Goal: Task Accomplishment & Management: Use online tool/utility

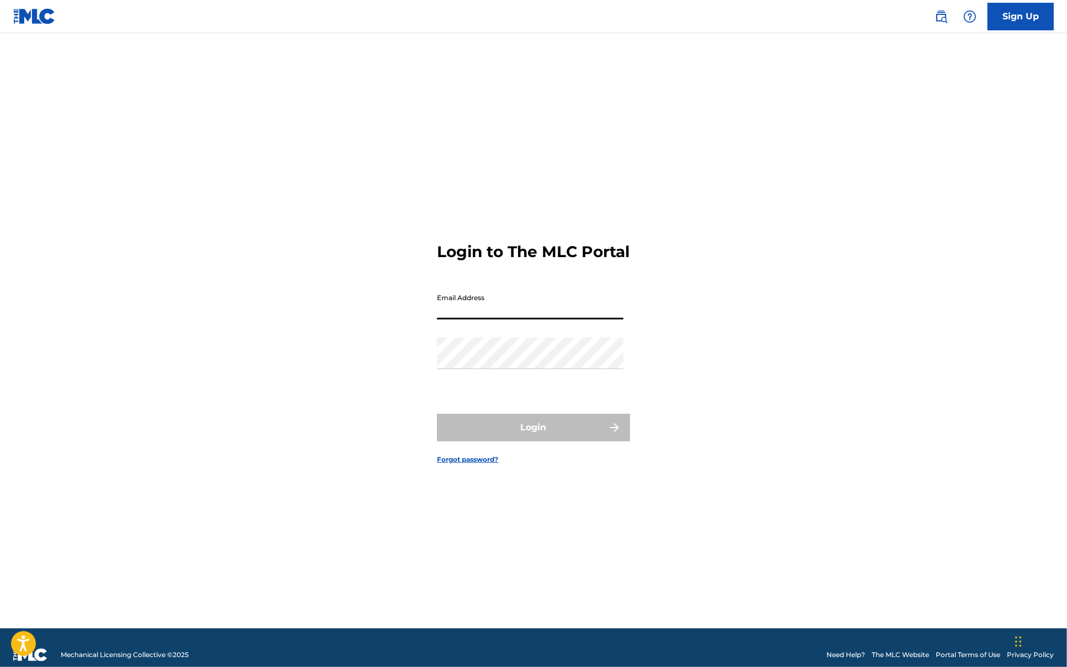
click at [495, 315] on input "Email Address" at bounding box center [530, 303] width 187 height 31
type input "[EMAIL_ADDRESS][DOMAIN_NAME]"
click at [520, 429] on button "Login" at bounding box center [533, 428] width 193 height 28
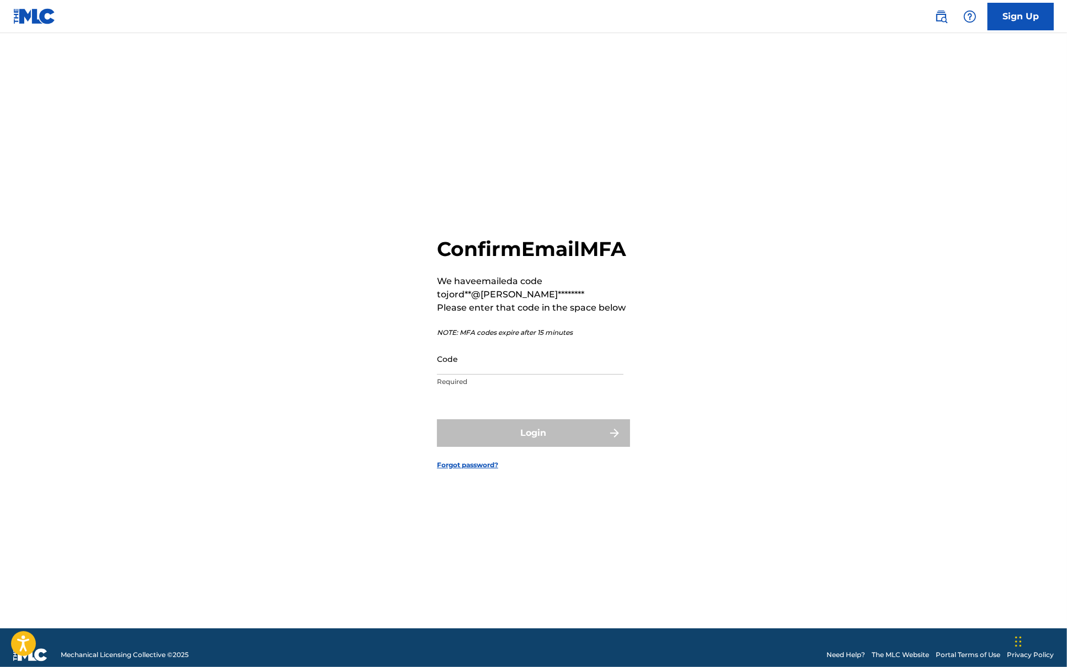
click at [547, 375] on input "Code" at bounding box center [530, 358] width 187 height 31
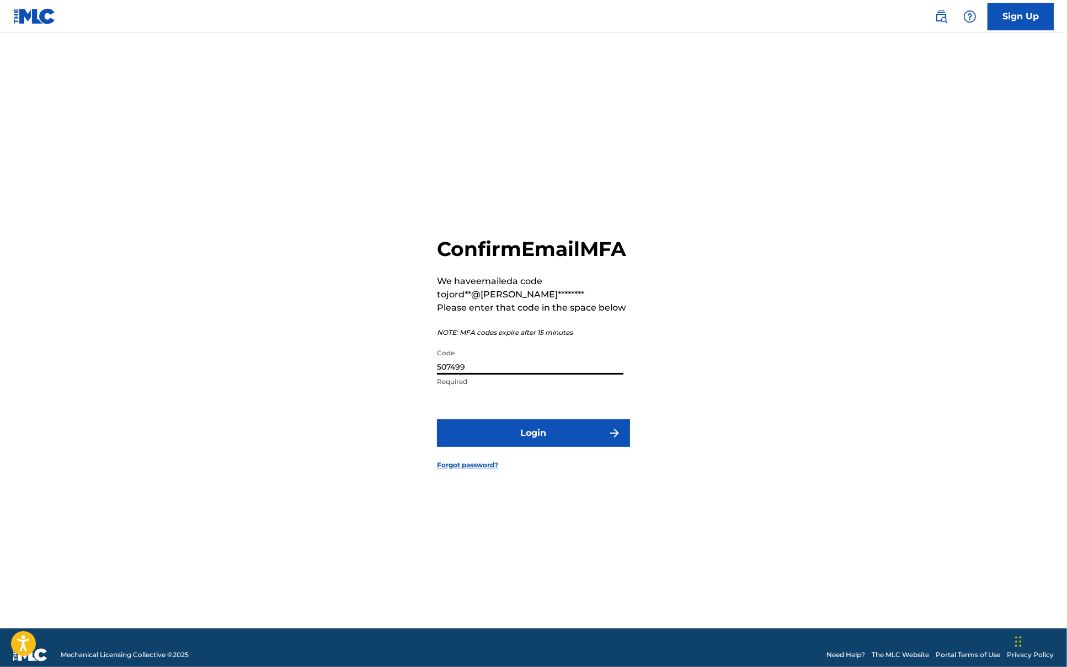
type input "507499"
click at [535, 446] on button "Login" at bounding box center [533, 433] width 193 height 28
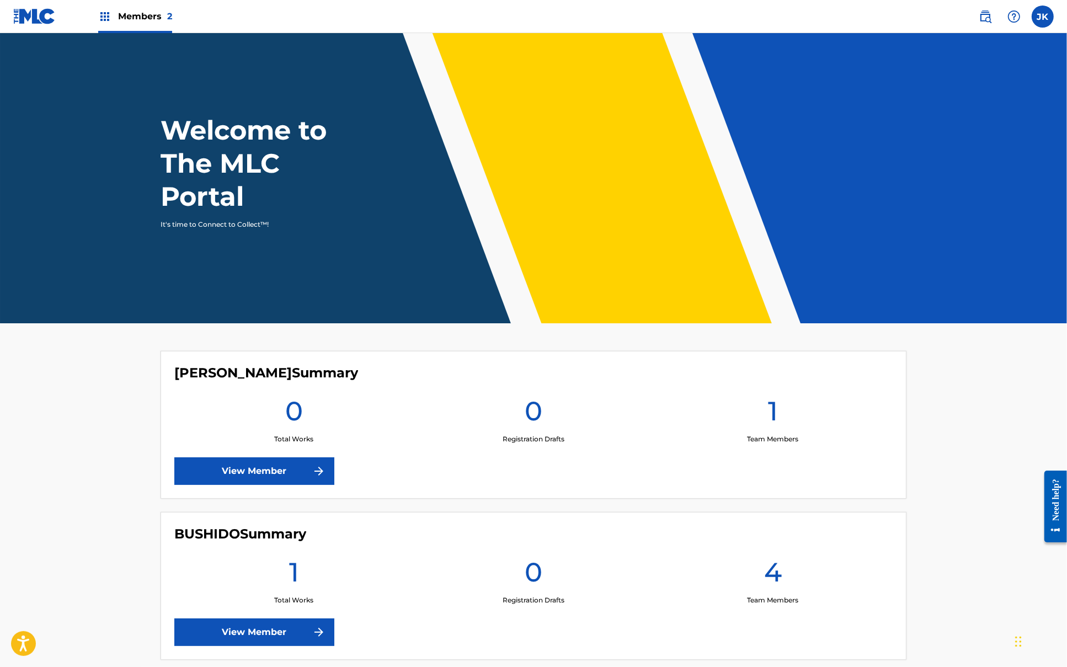
click at [295, 635] on link "View Member" at bounding box center [254, 633] width 160 height 28
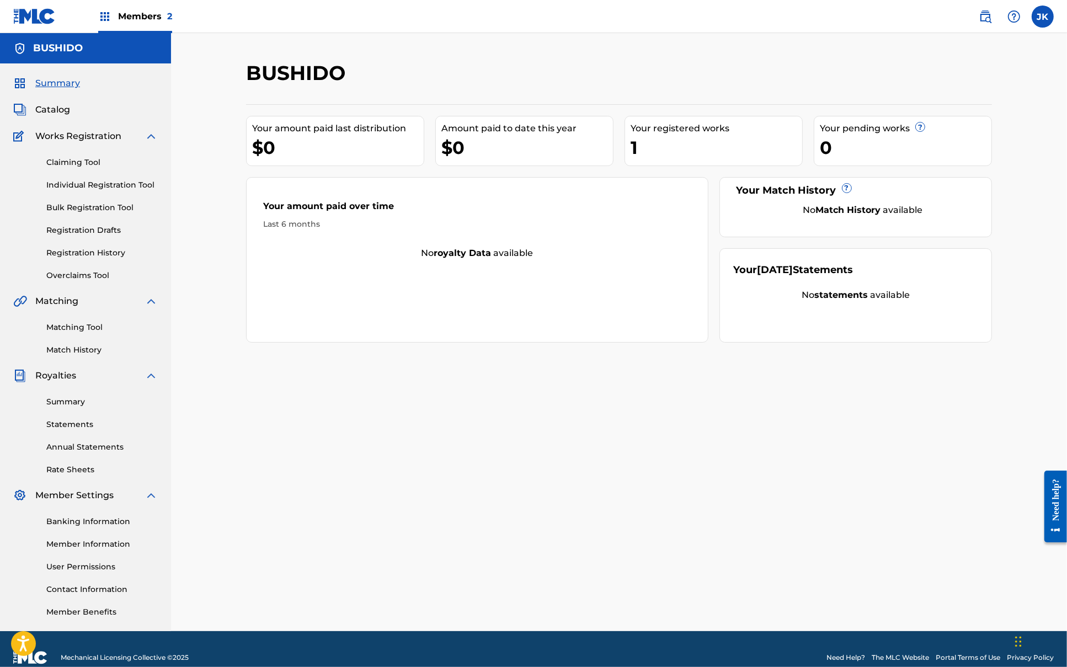
click at [88, 159] on link "Claiming Tool" at bounding box center [101, 163] width 111 height 12
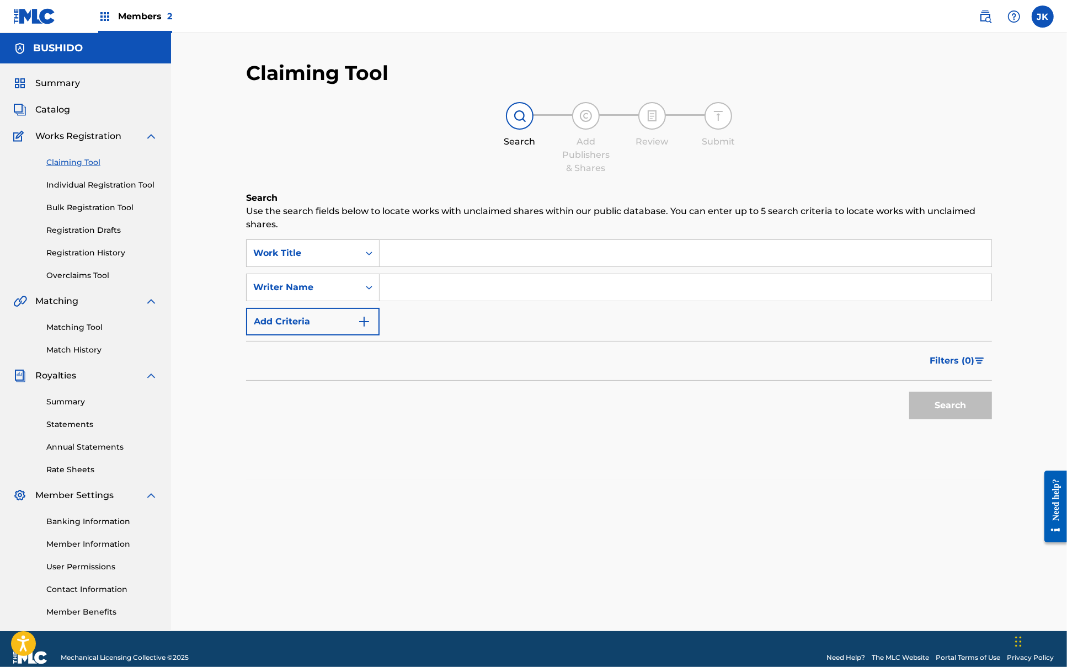
click at [65, 324] on link "Matching Tool" at bounding box center [101, 328] width 111 height 12
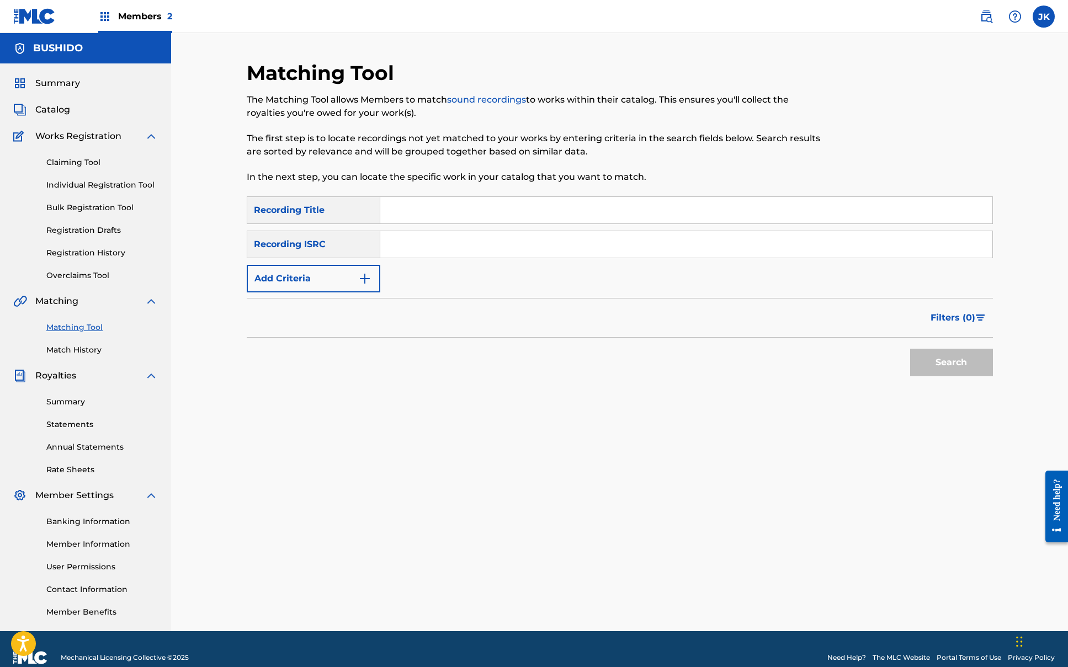
click at [428, 215] on input "Search Form" at bounding box center [686, 210] width 612 height 26
type input "all is full of love"
click at [910, 349] on button "Search" at bounding box center [951, 363] width 83 height 28
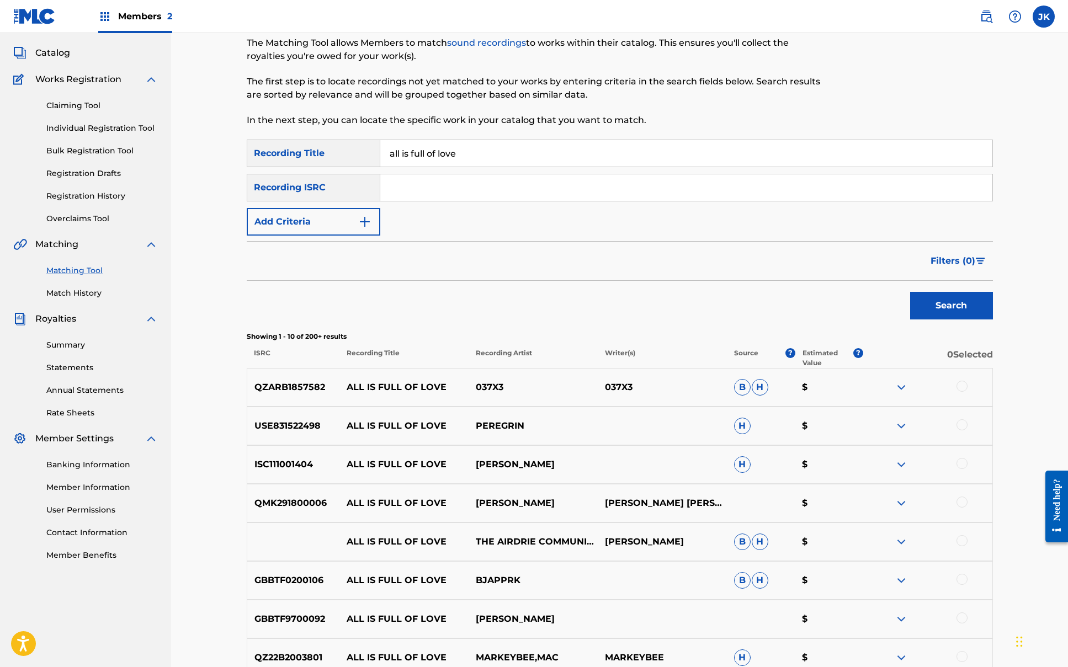
scroll to position [60, 0]
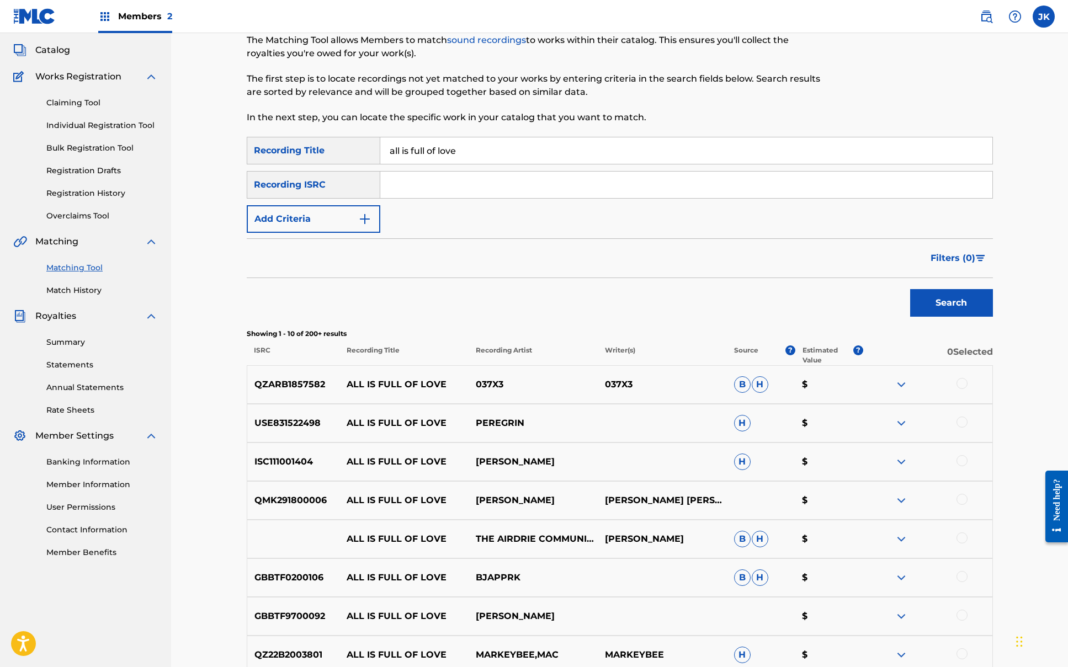
click at [467, 617] on p "ALL IS FULL OF LOVE" at bounding box center [403, 616] width 129 height 13
click at [900, 619] on img at bounding box center [901, 616] width 13 height 13
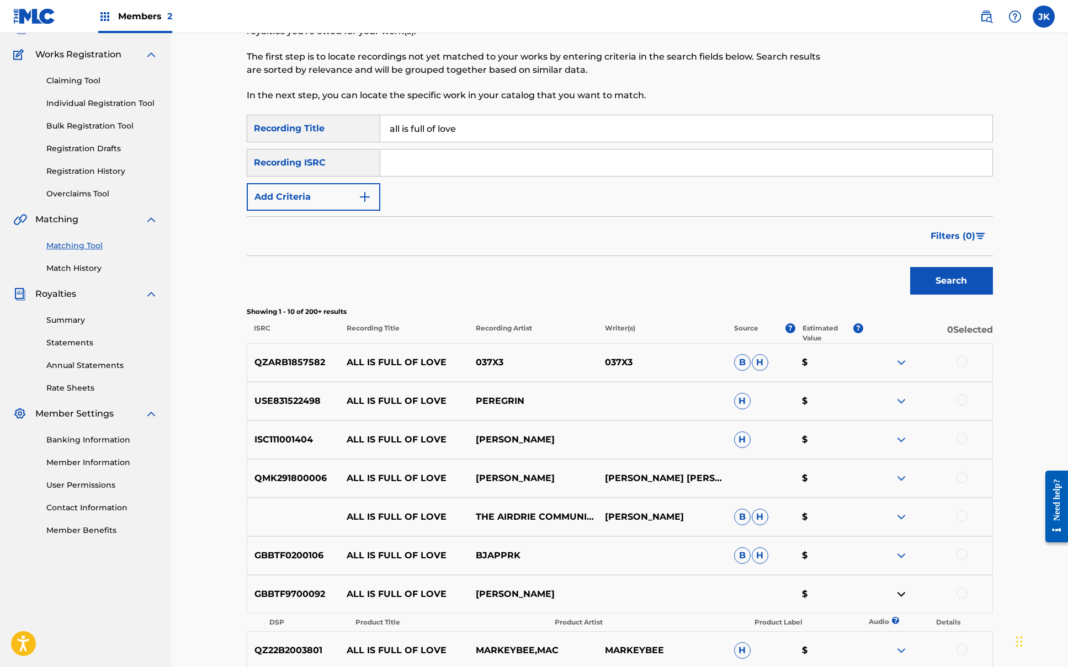
scroll to position [73, 0]
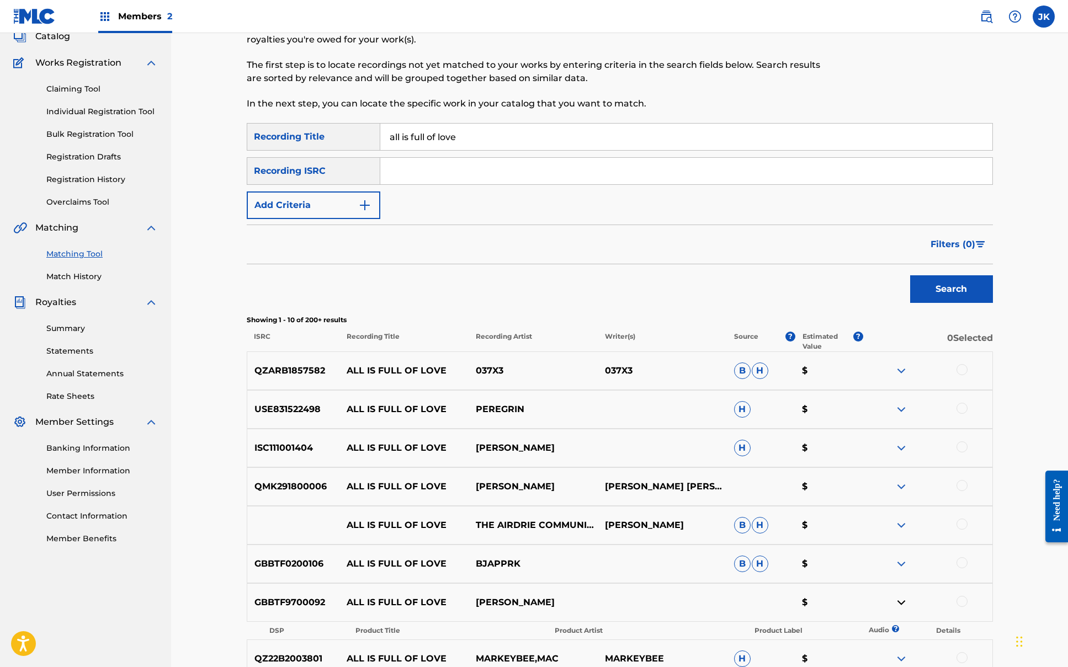
click at [88, 89] on link "Claiming Tool" at bounding box center [101, 89] width 111 height 12
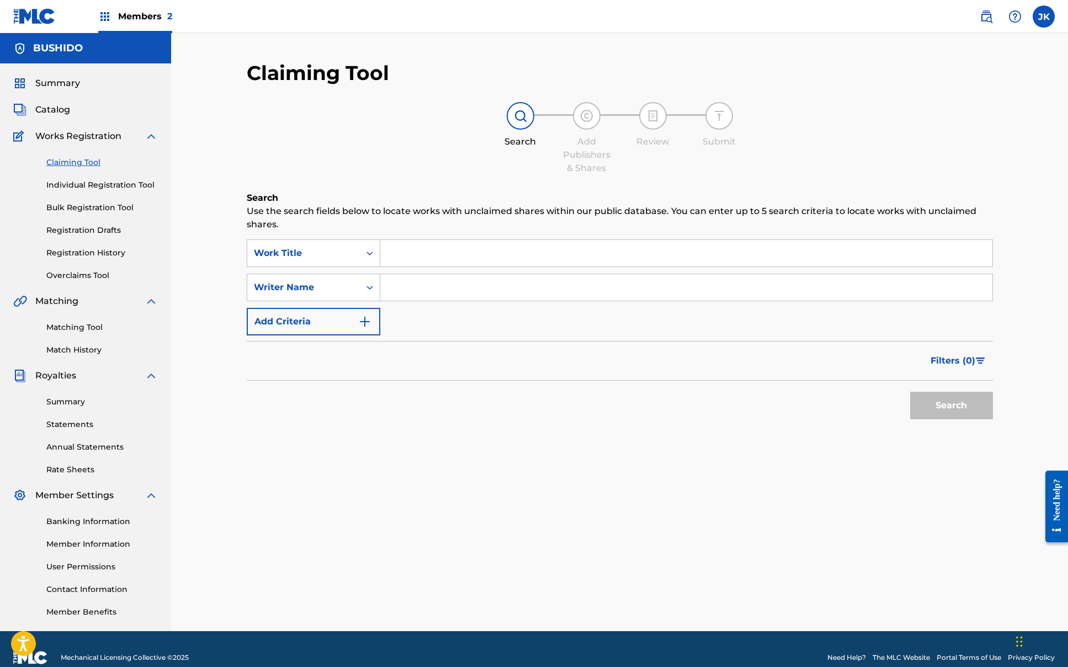
click at [413, 251] on input "Search Form" at bounding box center [686, 253] width 612 height 26
type input "all is full of love"
click at [433, 284] on input "Search Form" at bounding box center [686, 287] width 612 height 26
click at [919, 400] on button "Search" at bounding box center [951, 406] width 83 height 28
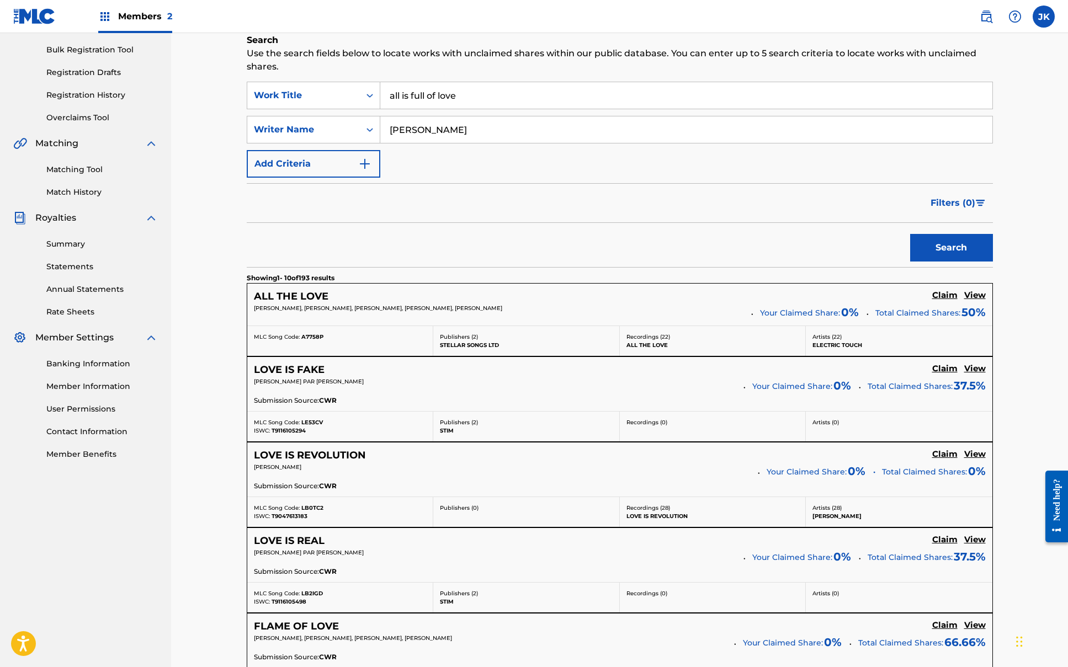
scroll to position [155, 0]
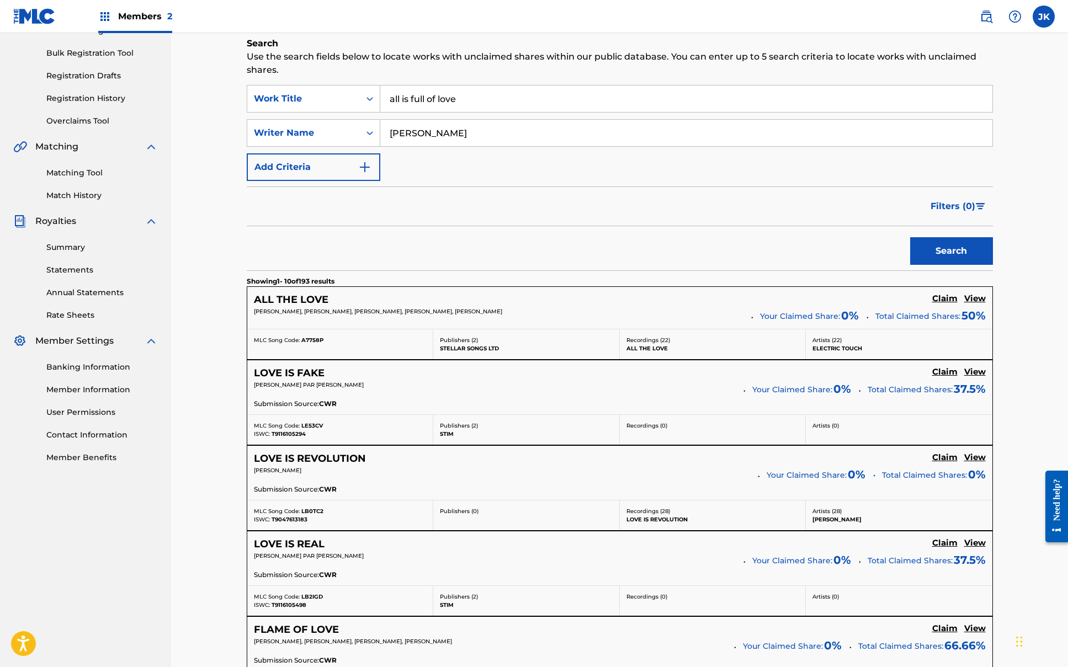
click at [476, 481] on div "[PERSON_NAME]" at bounding box center [502, 473] width 496 height 15
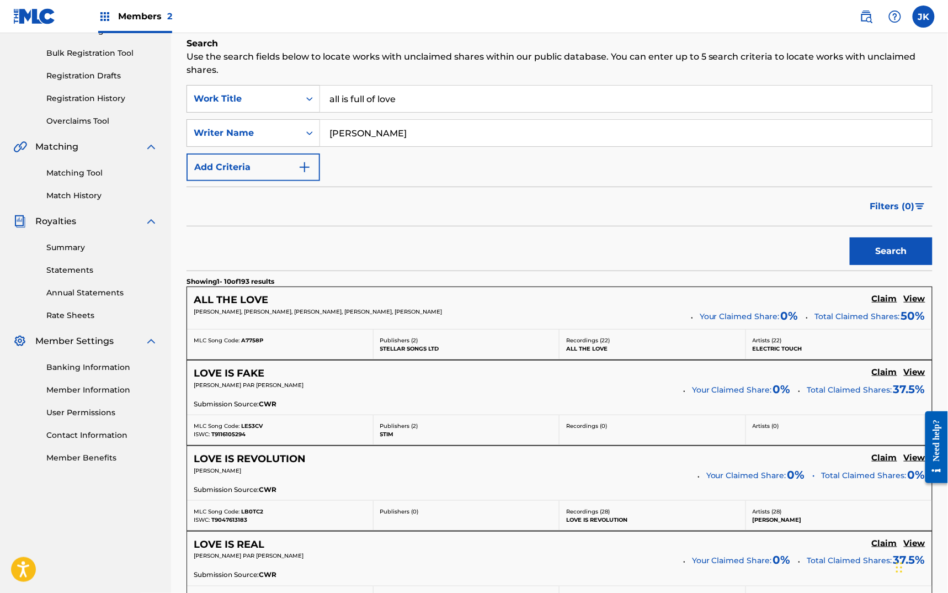
click at [308, 162] on img "Search Form" at bounding box center [304, 167] width 13 height 13
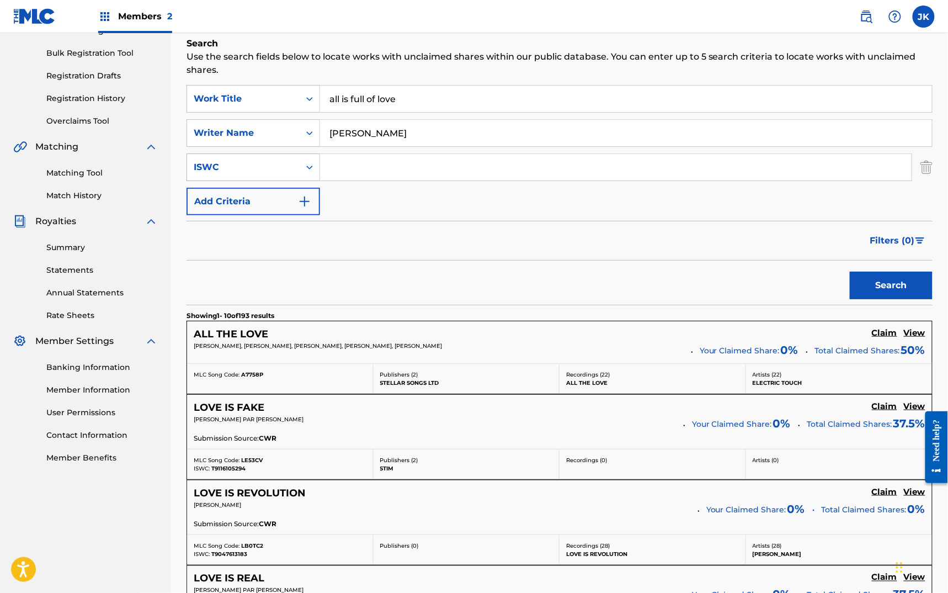
click at [307, 167] on icon "Search Form" at bounding box center [309, 168] width 7 height 4
click at [413, 136] on input "[PERSON_NAME]" at bounding box center [626, 133] width 612 height 26
paste input "[PERSON_NAME] [PERSON_NAME]"
click at [850, 272] on button "Search" at bounding box center [891, 286] width 83 height 28
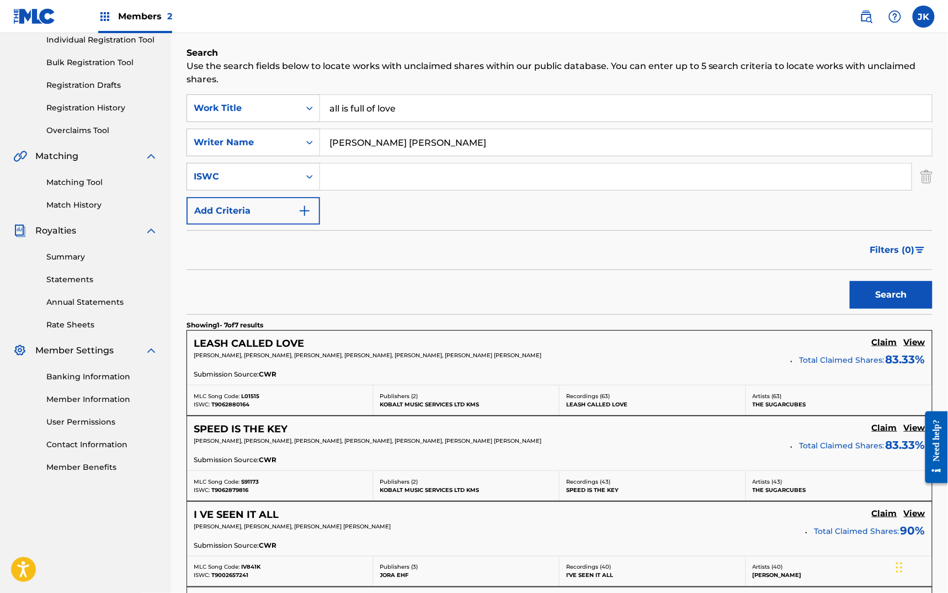
click at [850, 281] on button "Search" at bounding box center [891, 295] width 83 height 28
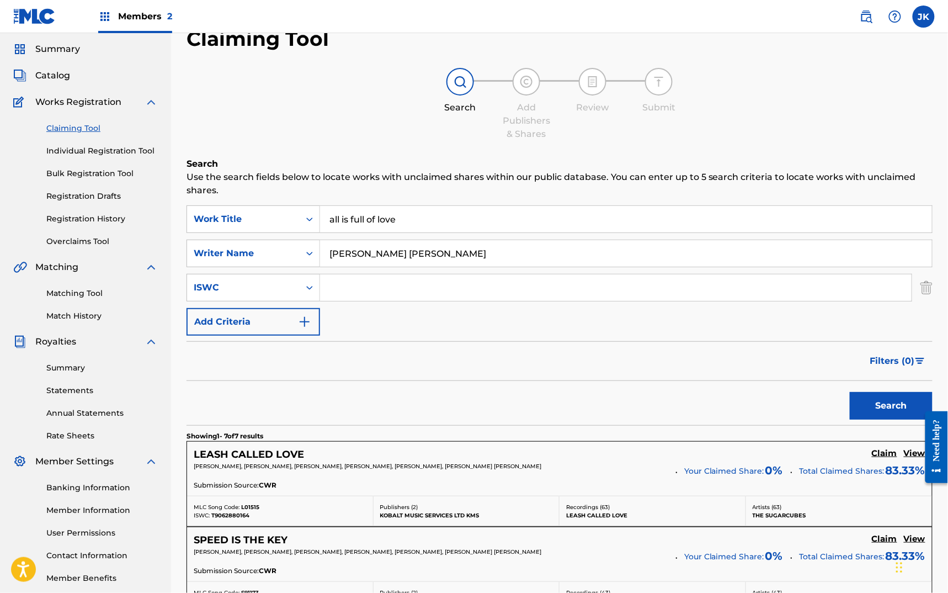
scroll to position [29, 0]
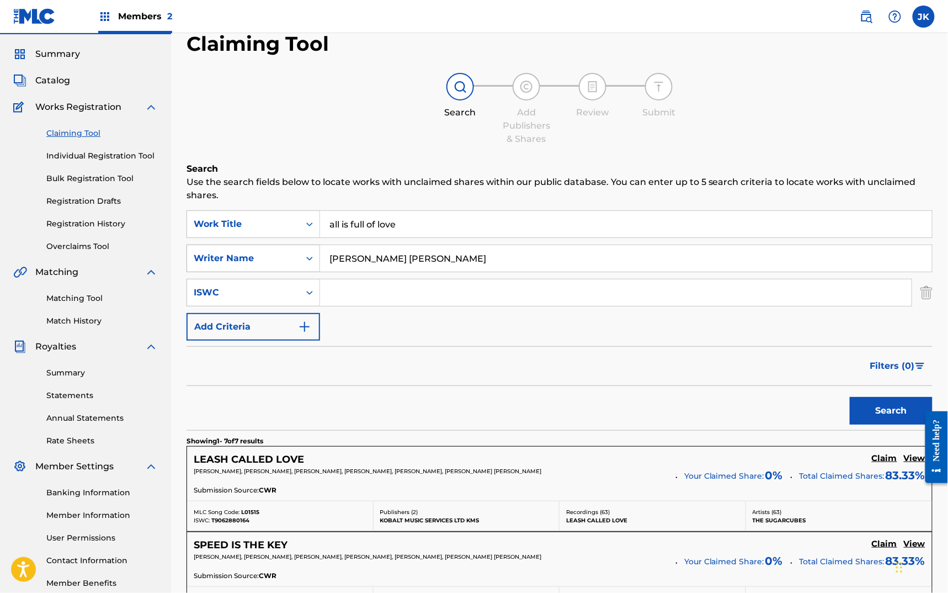
drag, startPoint x: 483, startPoint y: 254, endPoint x: 307, endPoint y: 256, distance: 176.6
click at [307, 256] on div "SearchWithCriteria9a30b2f4-8865-4eab-b63b-7aeb02a985dc Writer Name [PERSON_NAME…" at bounding box center [560, 258] width 746 height 28
click at [850, 397] on button "Search" at bounding box center [891, 411] width 83 height 28
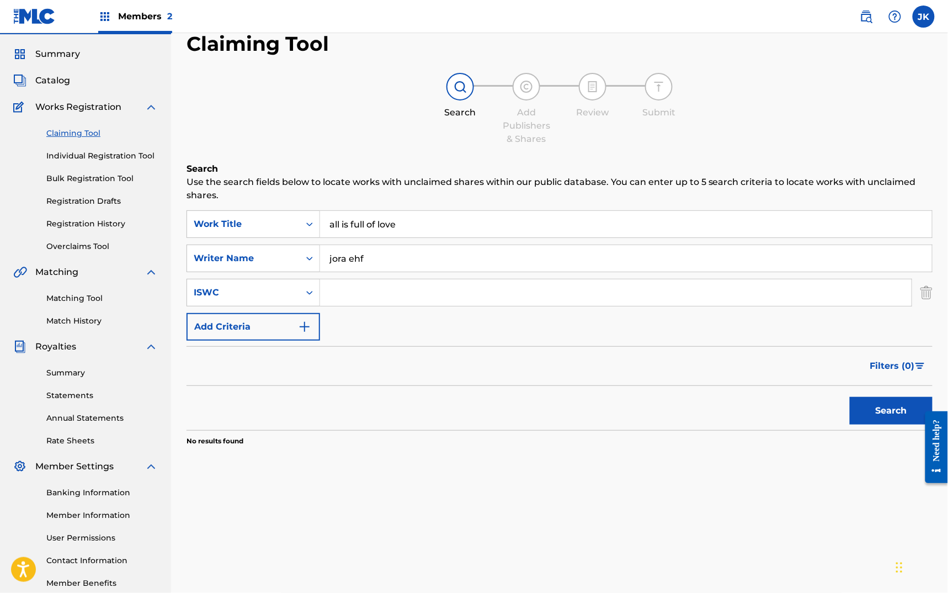
type input "jora"
click at [884, 411] on button "Search" at bounding box center [891, 411] width 83 height 28
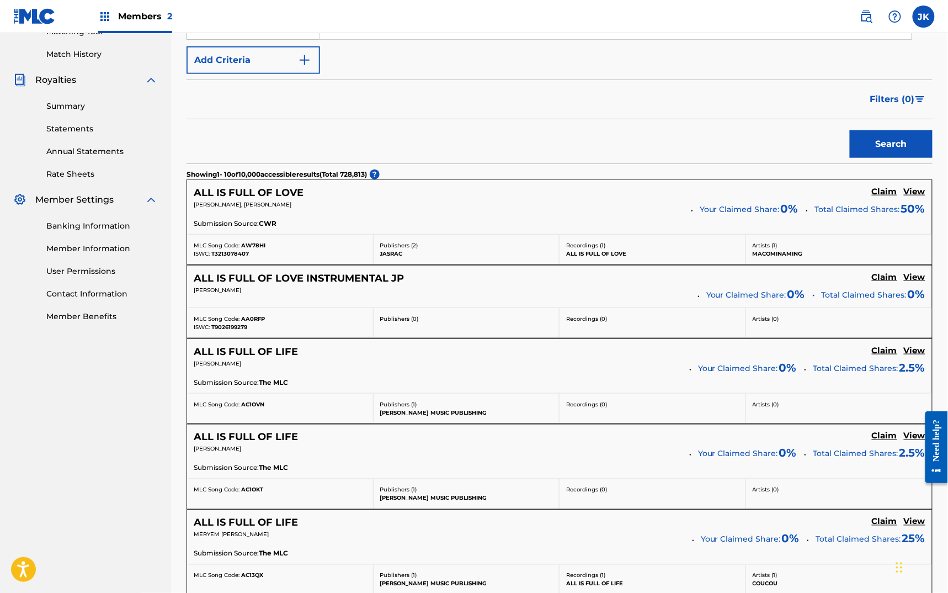
scroll to position [279, 0]
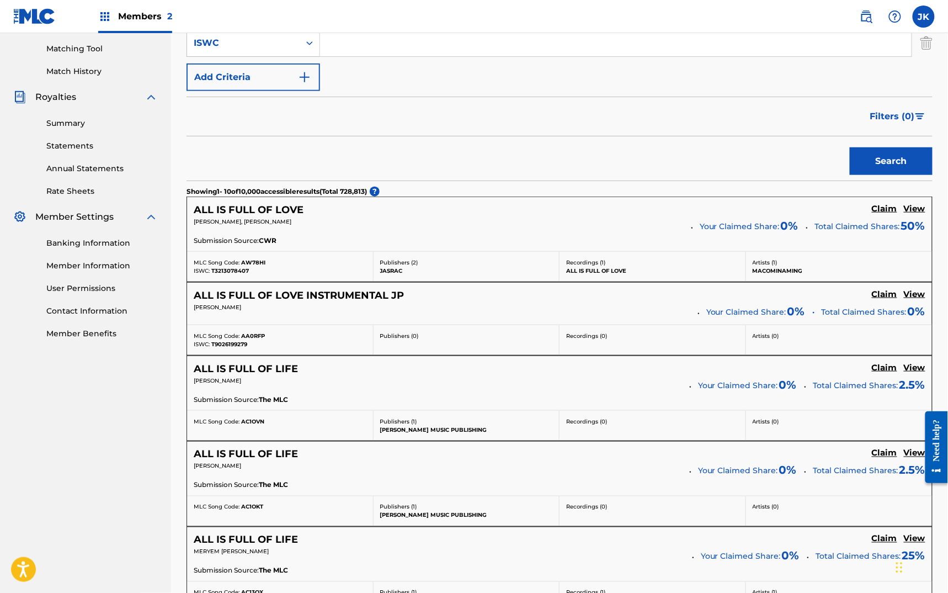
click at [283, 211] on h5 "ALL IS FULL OF LOVE" at bounding box center [249, 210] width 110 height 13
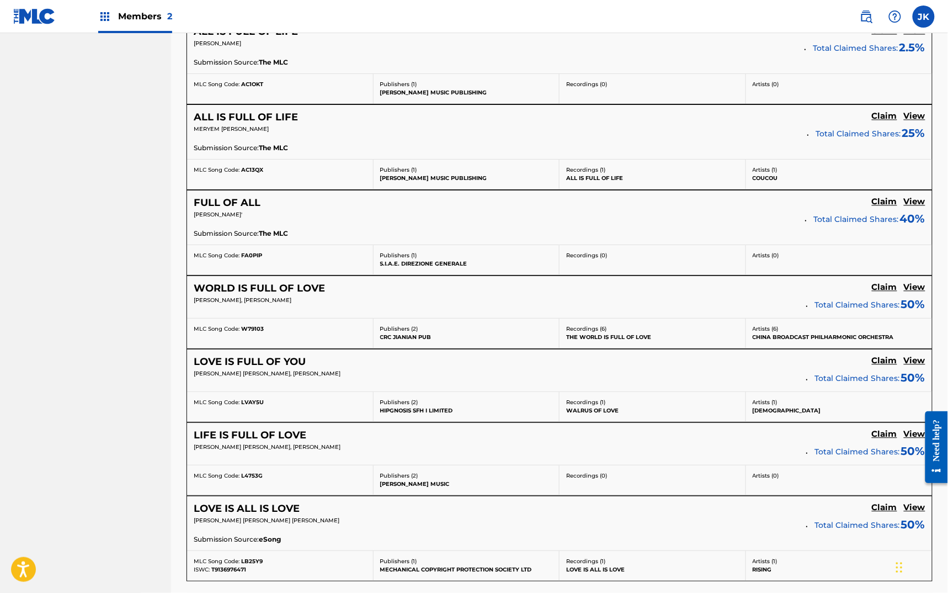
scroll to position [722, 0]
